Goal: Task Accomplishment & Management: Manage account settings

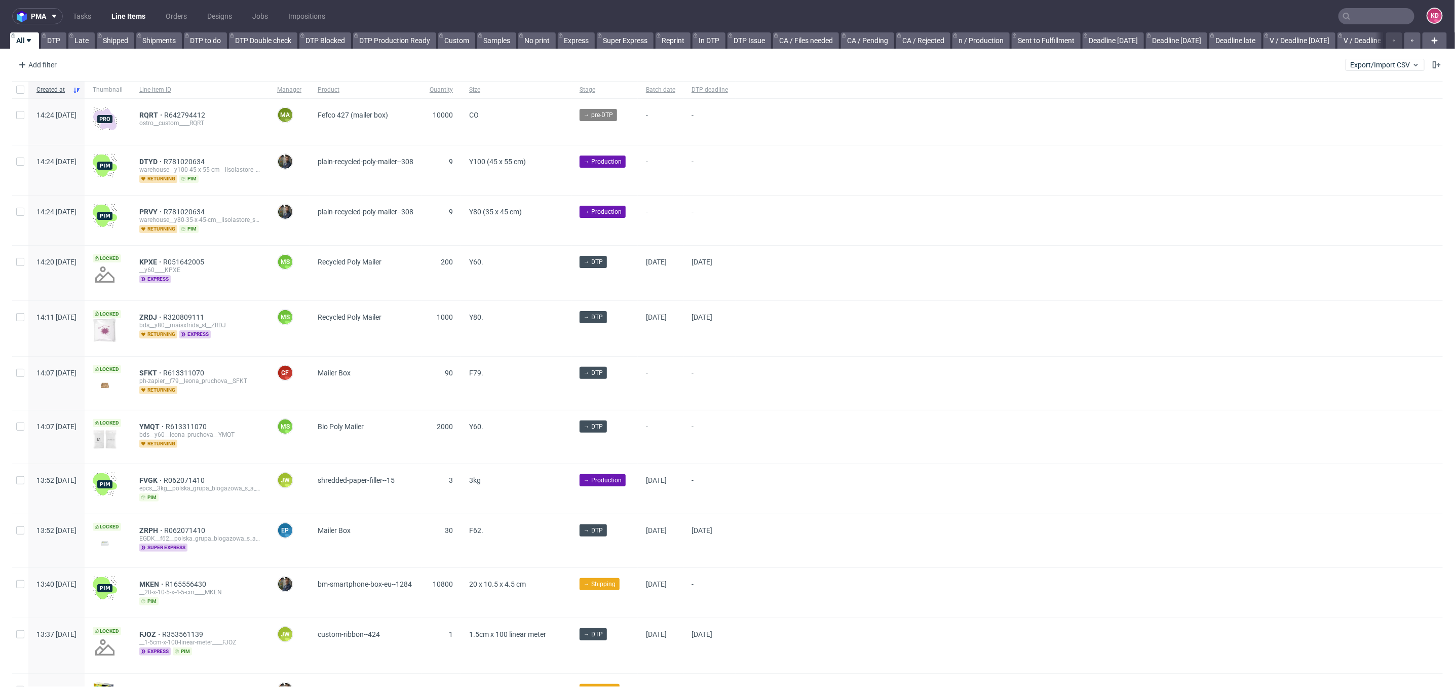
click at [1356, 15] on input "text" at bounding box center [1376, 16] width 76 height 16
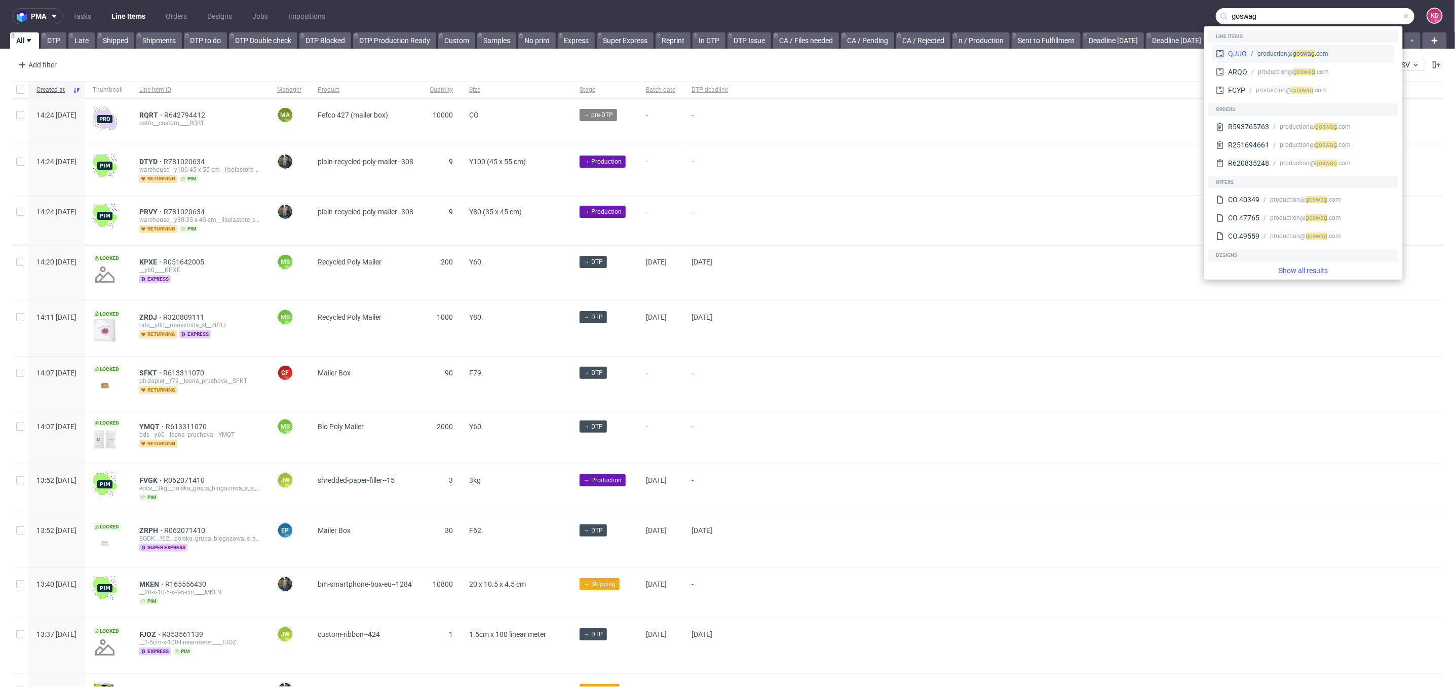
type input "goswag"
click at [1349, 49] on div "production@ gos wag .com" at bounding box center [1318, 53] width 143 height 9
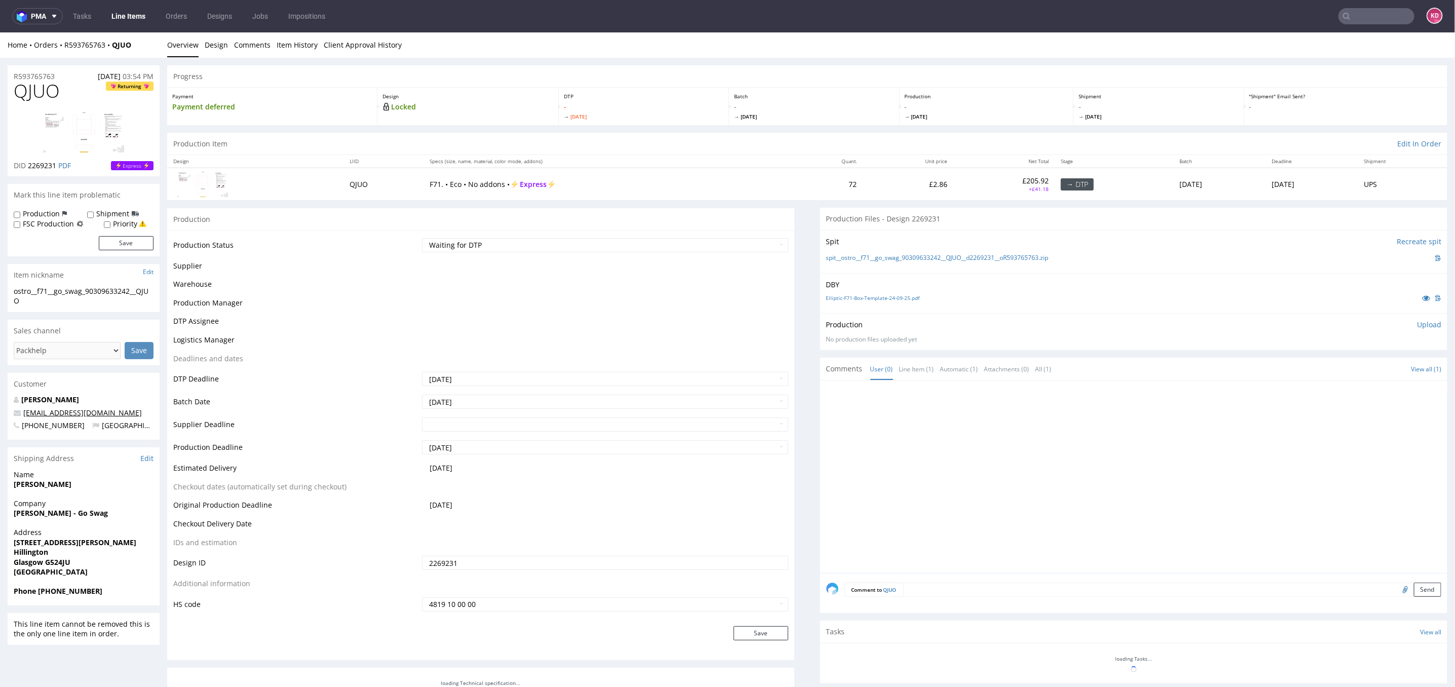
click at [88, 411] on link "production@goswag.com" at bounding box center [82, 412] width 119 height 10
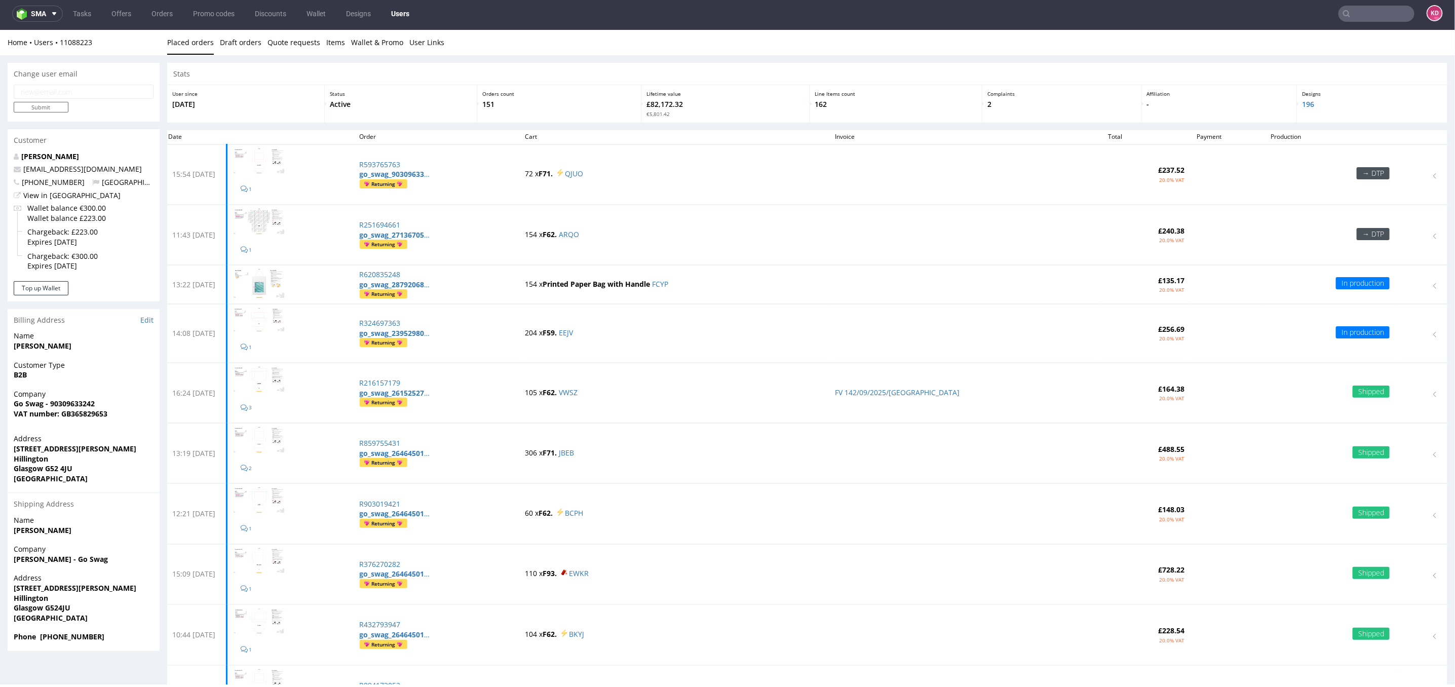
click at [1346, 10] on input "text" at bounding box center [1376, 14] width 76 height 16
type input "i"
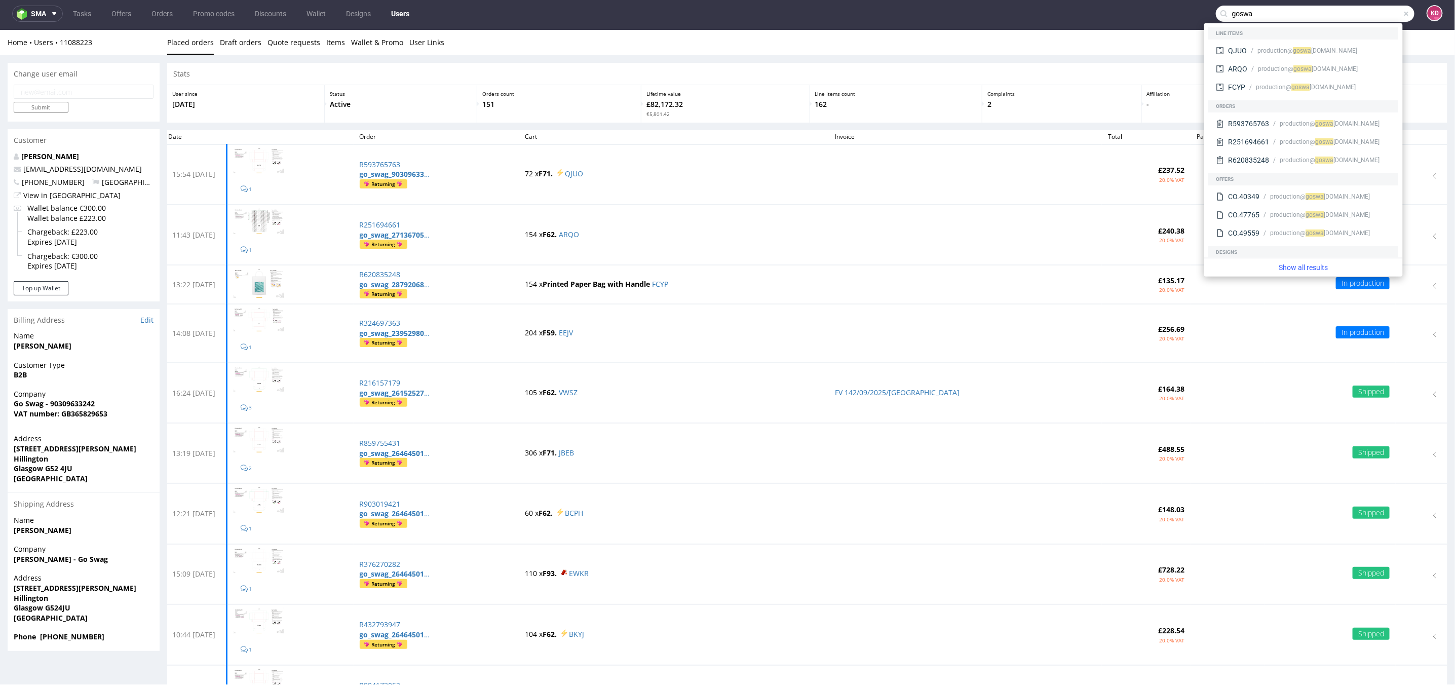
type input "goswa"
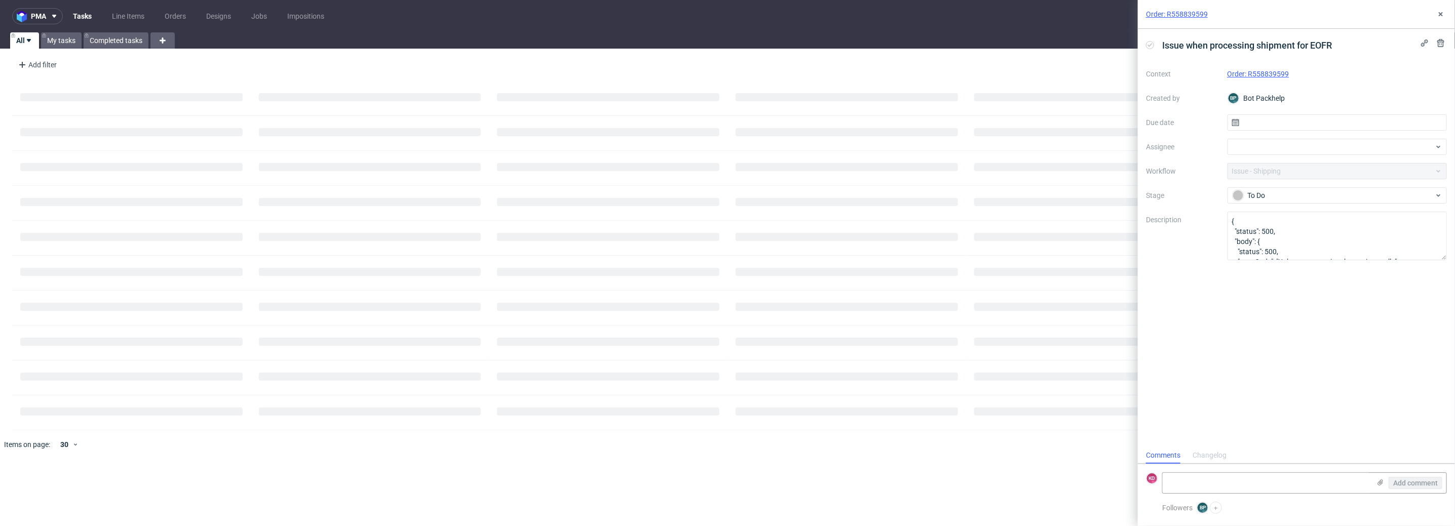
scroll to position [8, 0]
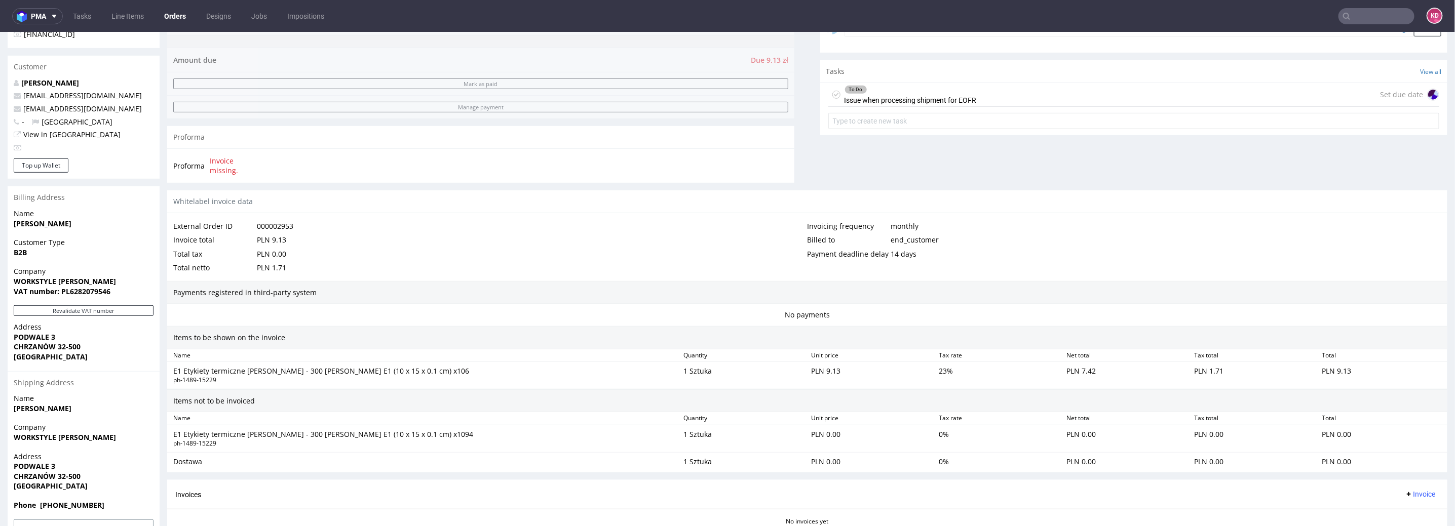
scroll to position [413, 0]
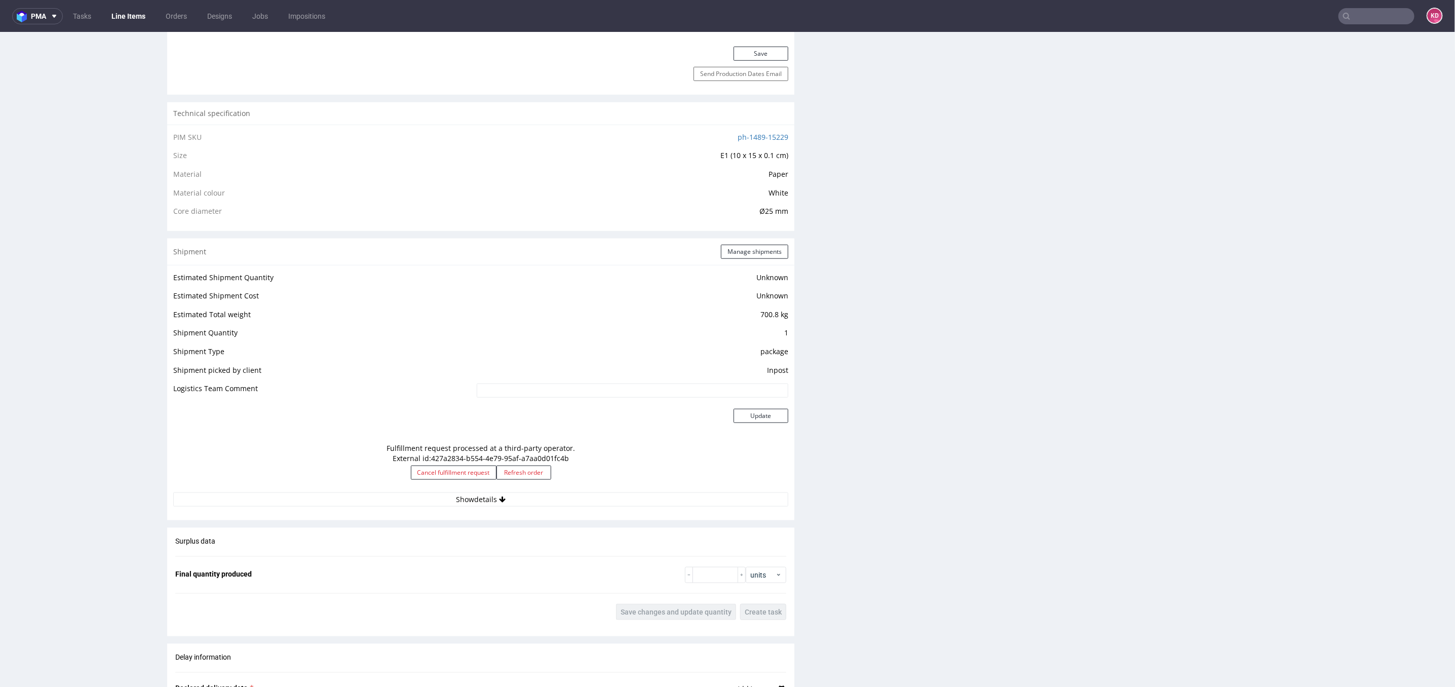
scroll to position [629, 0]
click at [468, 488] on button "Show details" at bounding box center [480, 495] width 615 height 14
click at [468, 488] on button "Hide details" at bounding box center [480, 495] width 615 height 14
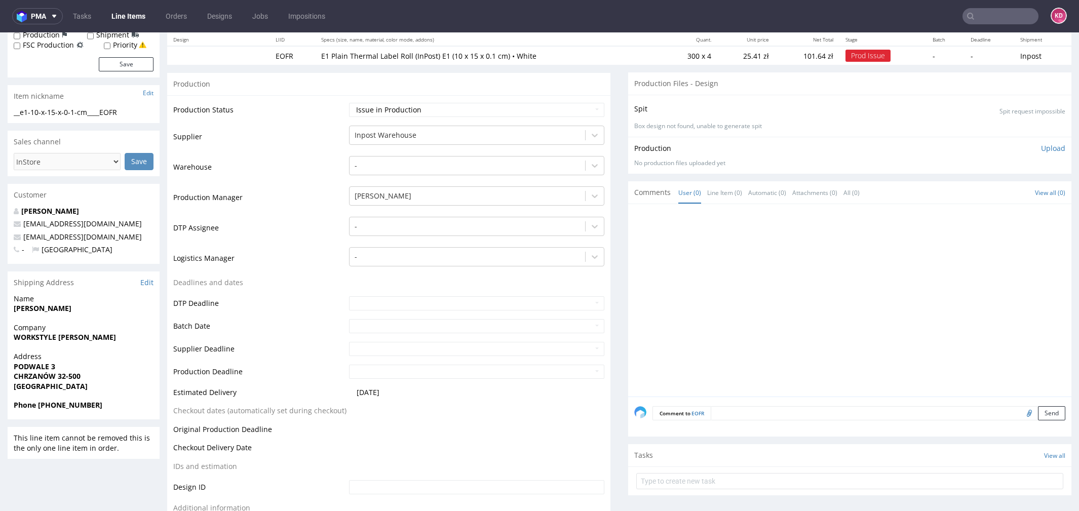
scroll to position [0, 0]
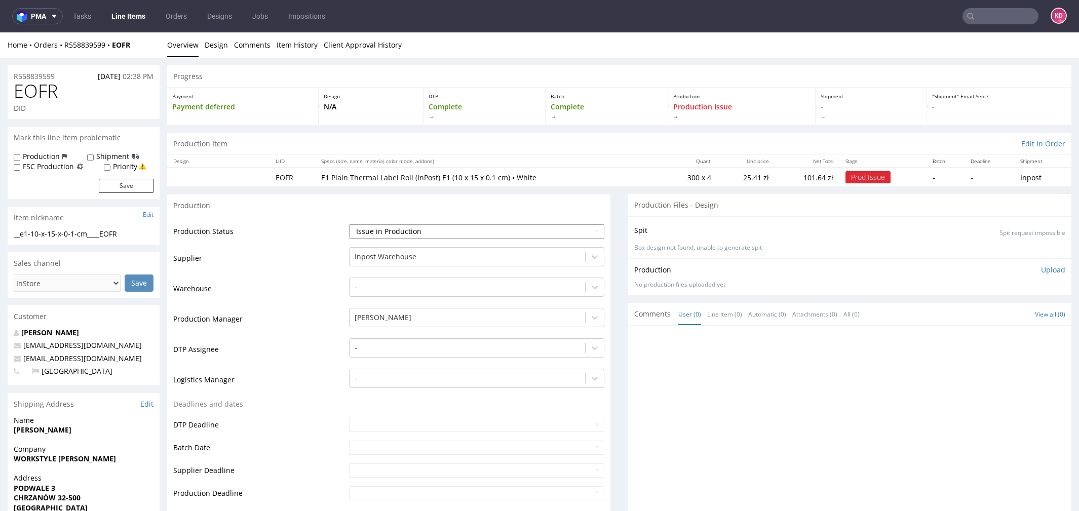
click at [405, 229] on select "Waiting for Artwork Waiting for Diecut Waiting for Mockup Waiting for DTP Waiti…" at bounding box center [476, 231] width 255 height 14
select select "sent_to_warehouse_fulfillment"
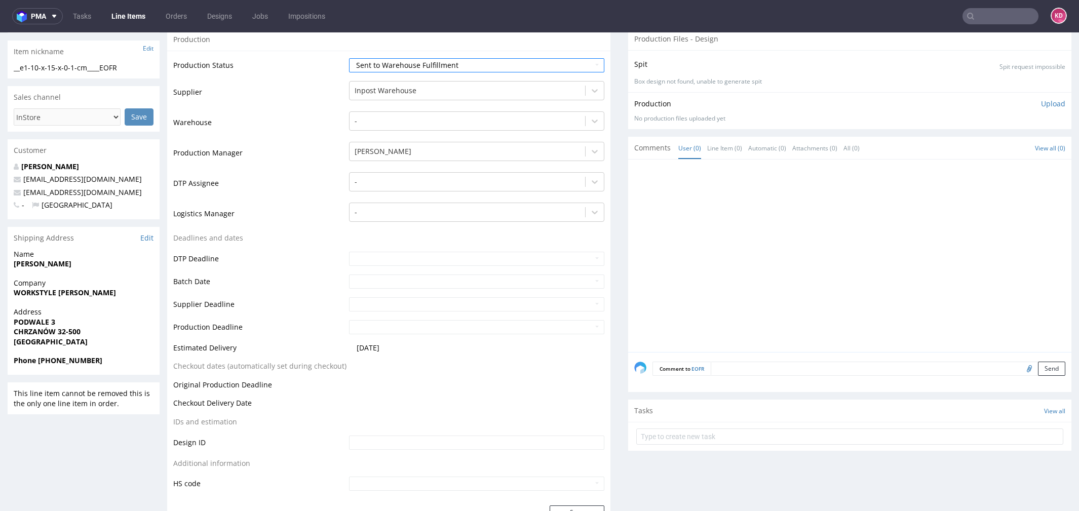
scroll to position [307, 0]
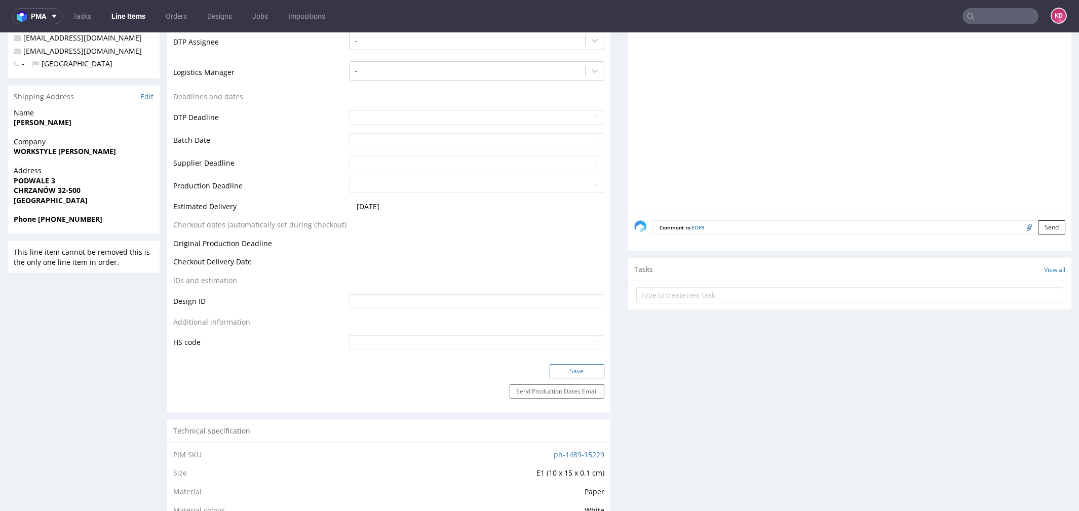
click at [573, 366] on button "Save" at bounding box center [577, 371] width 55 height 14
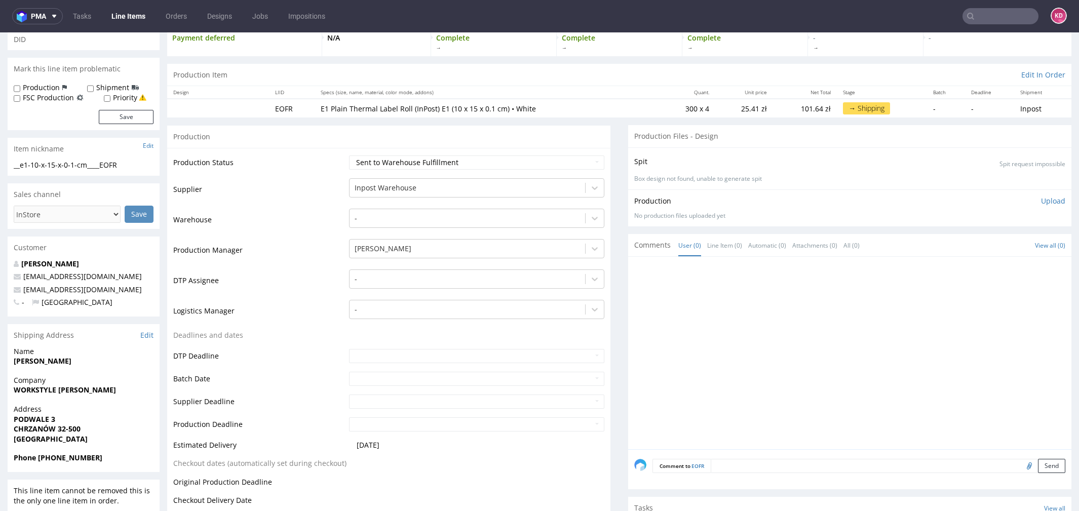
scroll to position [0, 0]
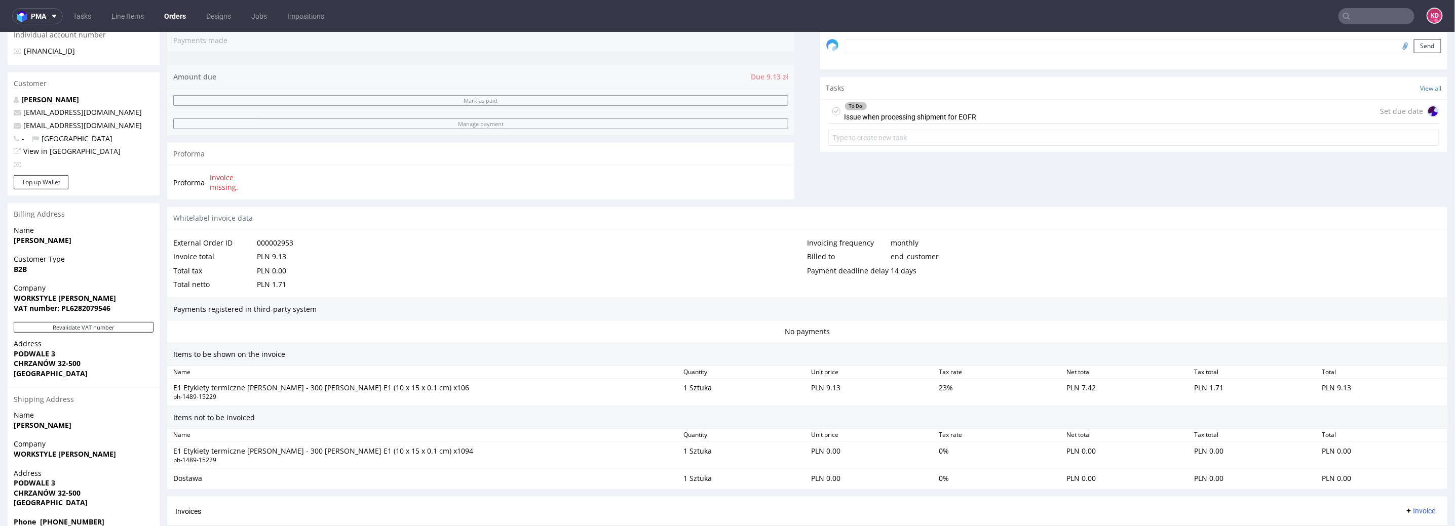
scroll to position [413, 0]
